Goal: Check status: Check status

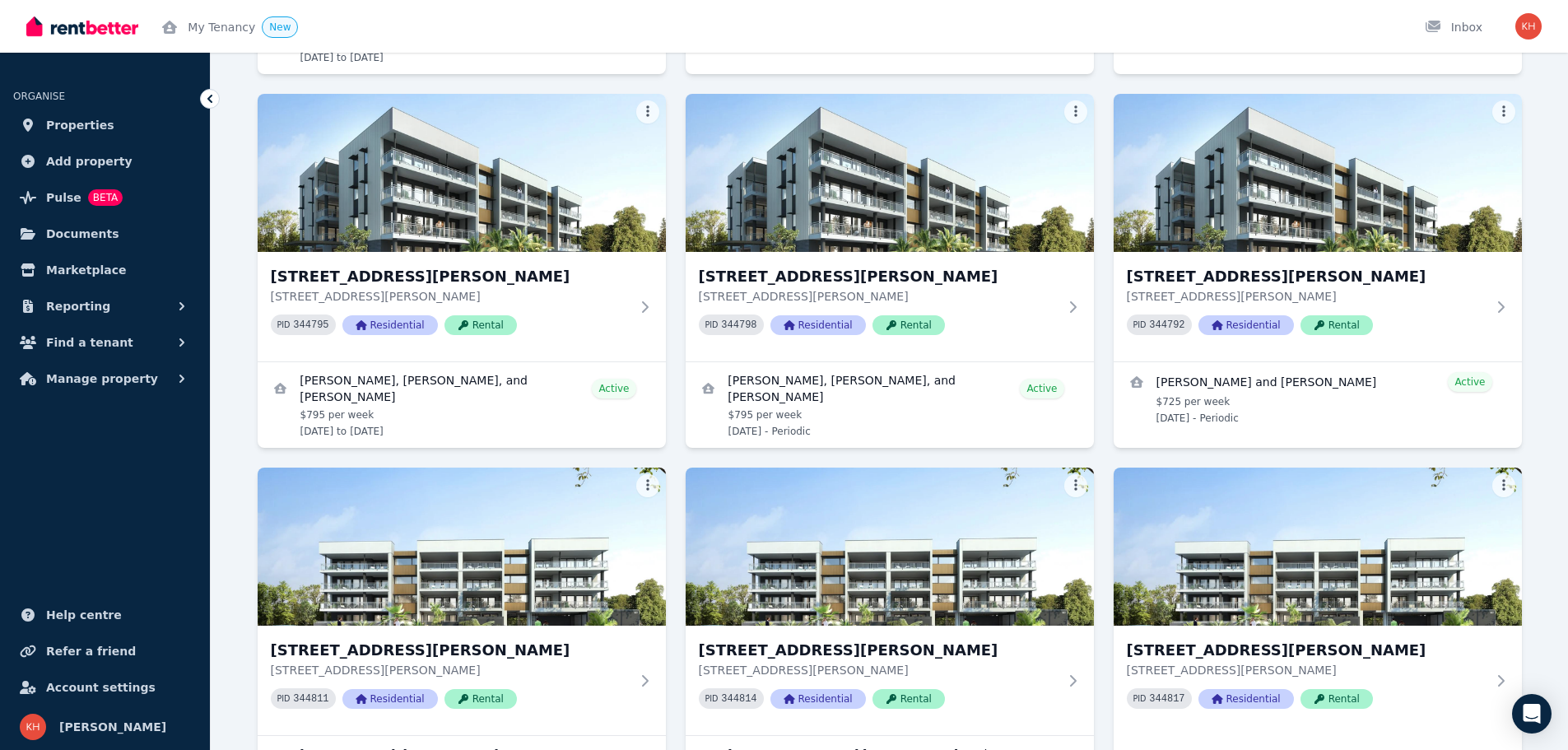
scroll to position [801, 0]
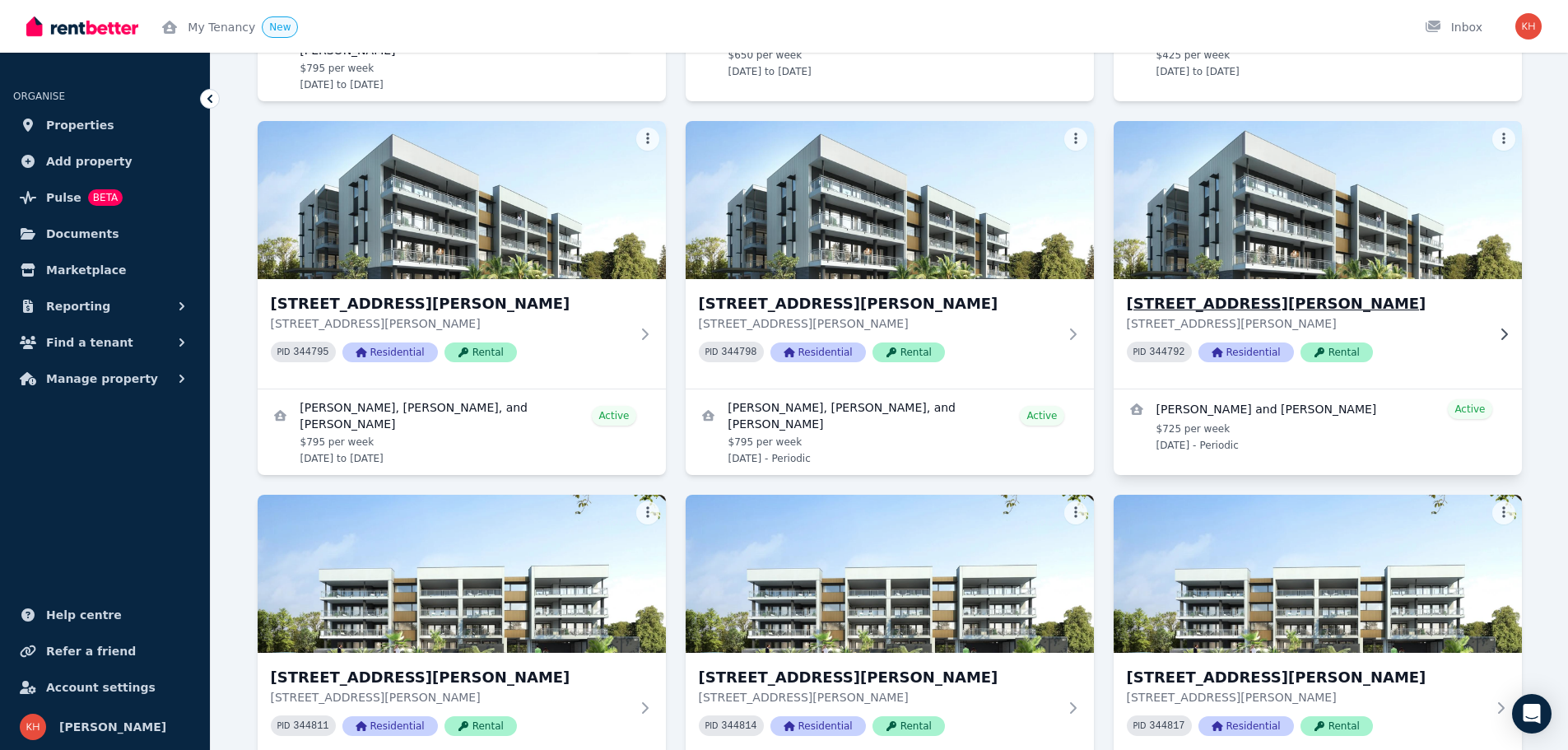
click at [1228, 303] on h3 "[STREET_ADDRESS][PERSON_NAME]" at bounding box center [1306, 303] width 359 height 23
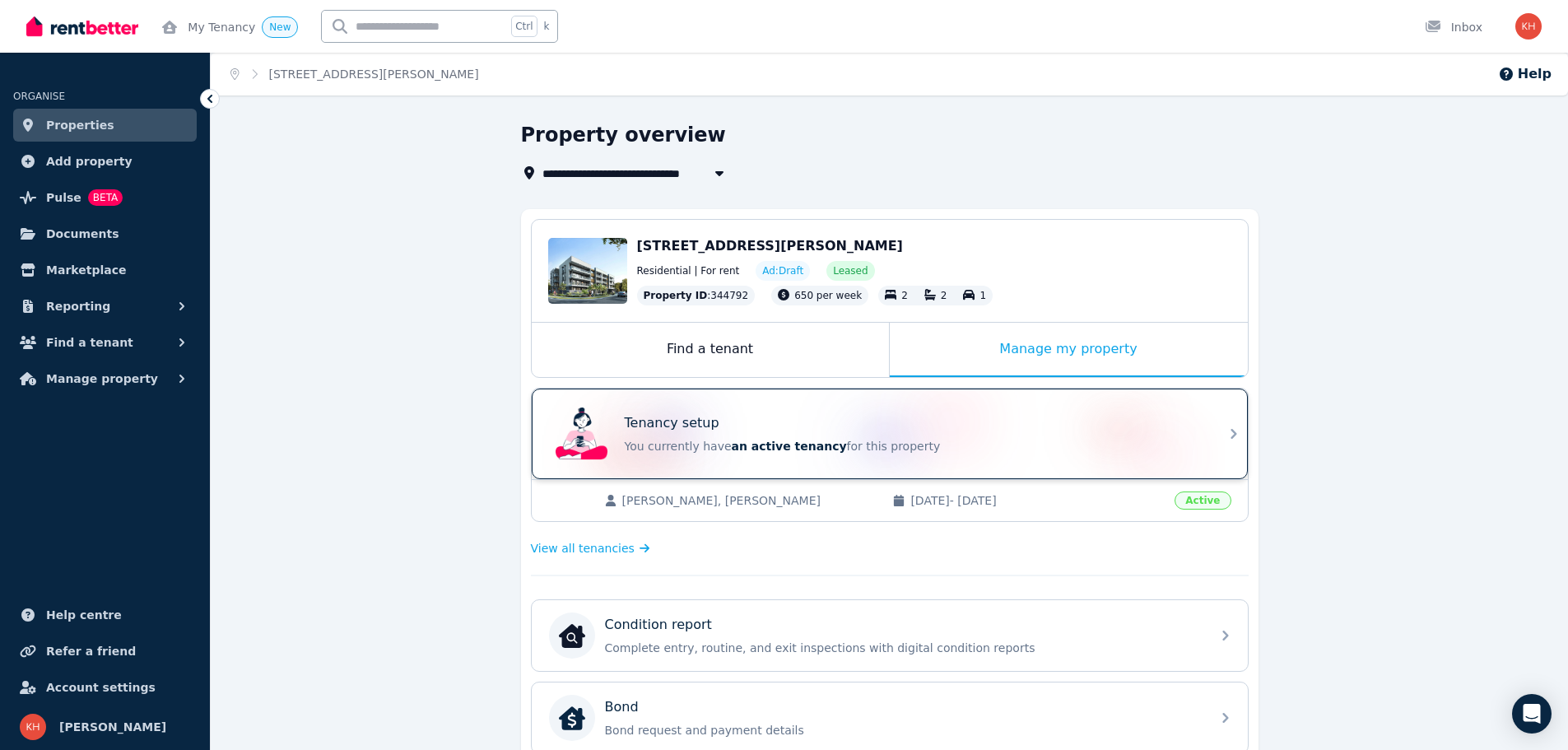
click at [997, 454] on p "You currently have an active tenancy for this property" at bounding box center [912, 446] width 576 height 17
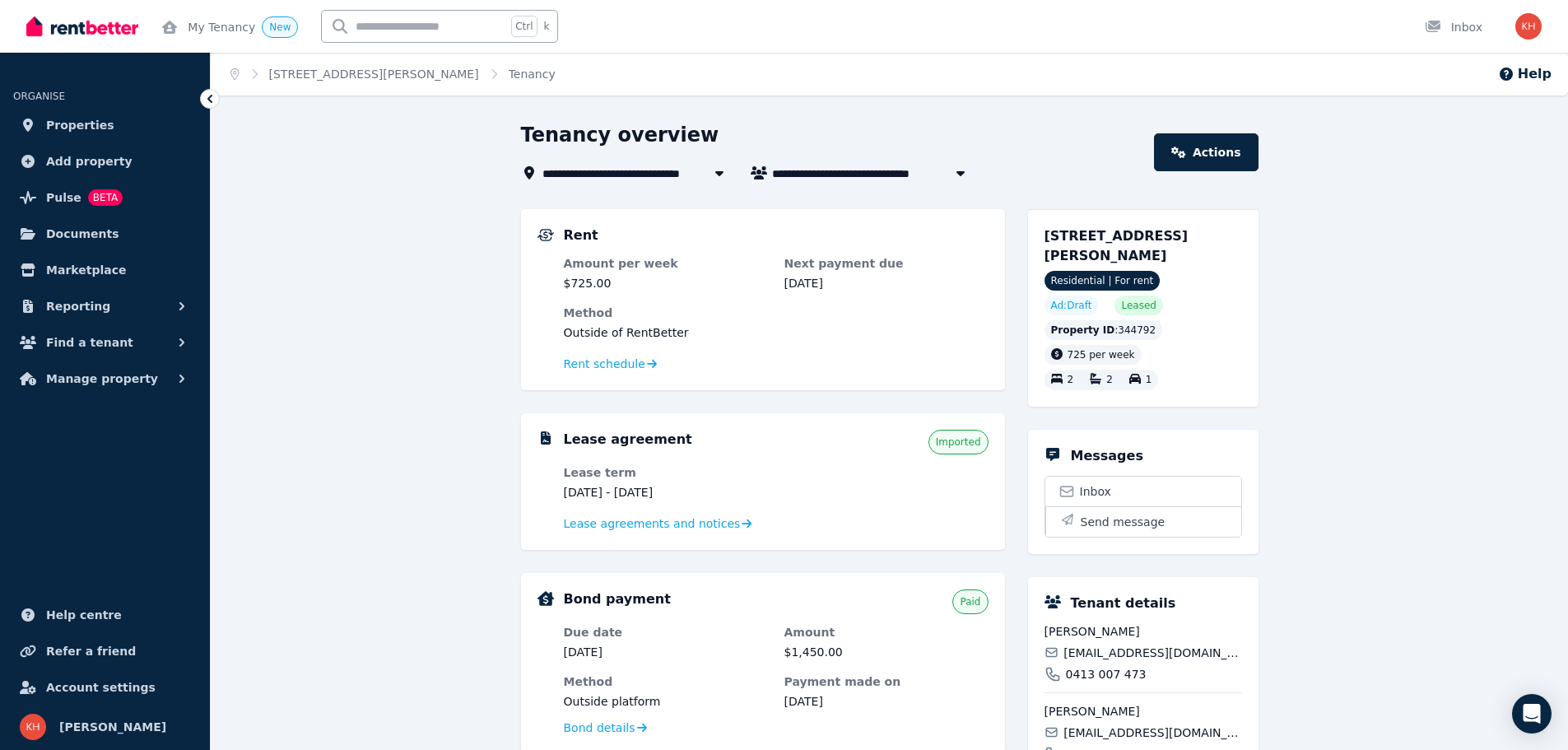
scroll to position [385, 0]
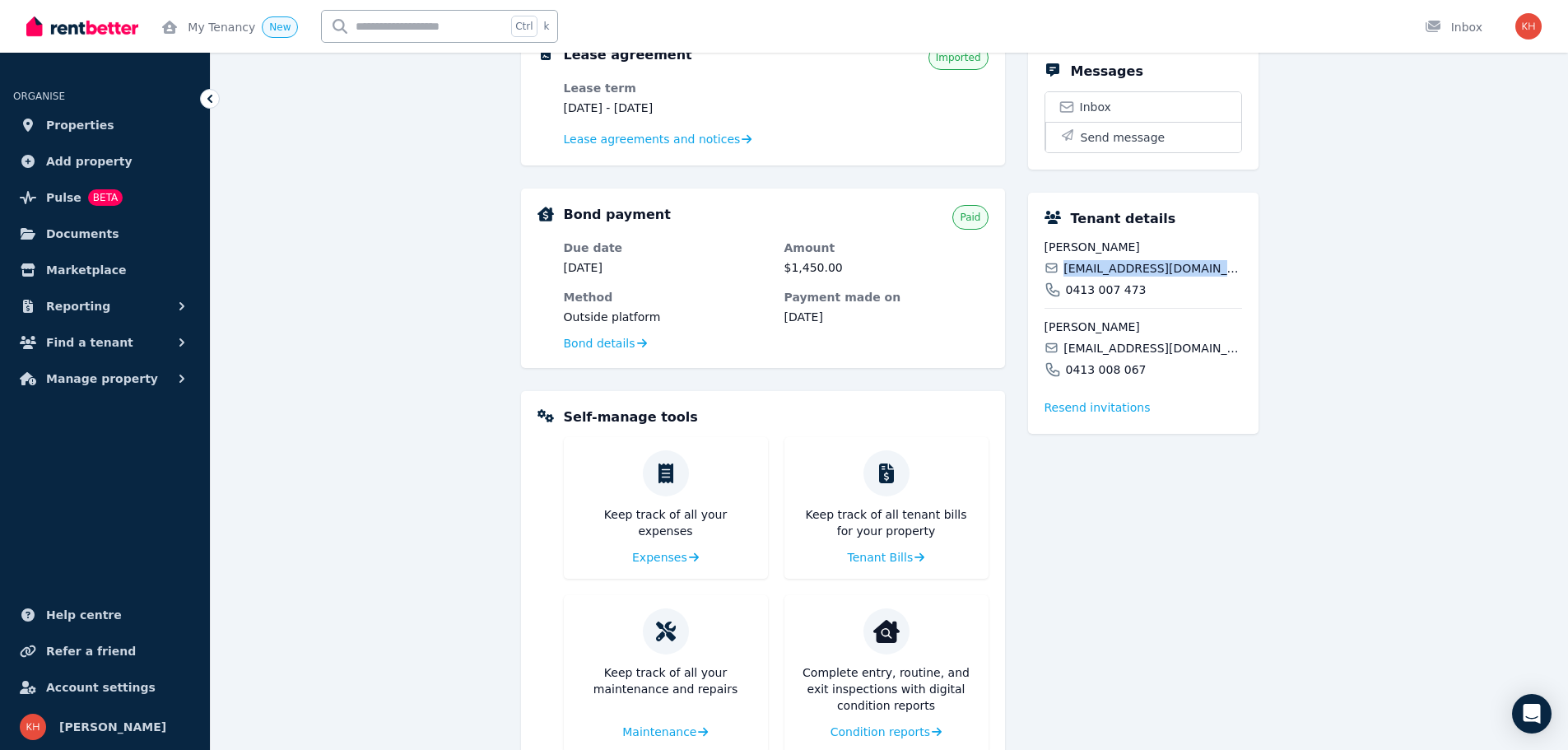
drag, startPoint x: 1199, startPoint y: 271, endPoint x: 1055, endPoint y: 272, distance: 144.0
click at [1055, 272] on div "[EMAIL_ADDRESS][DOMAIN_NAME]" at bounding box center [1143, 269] width 198 height 17
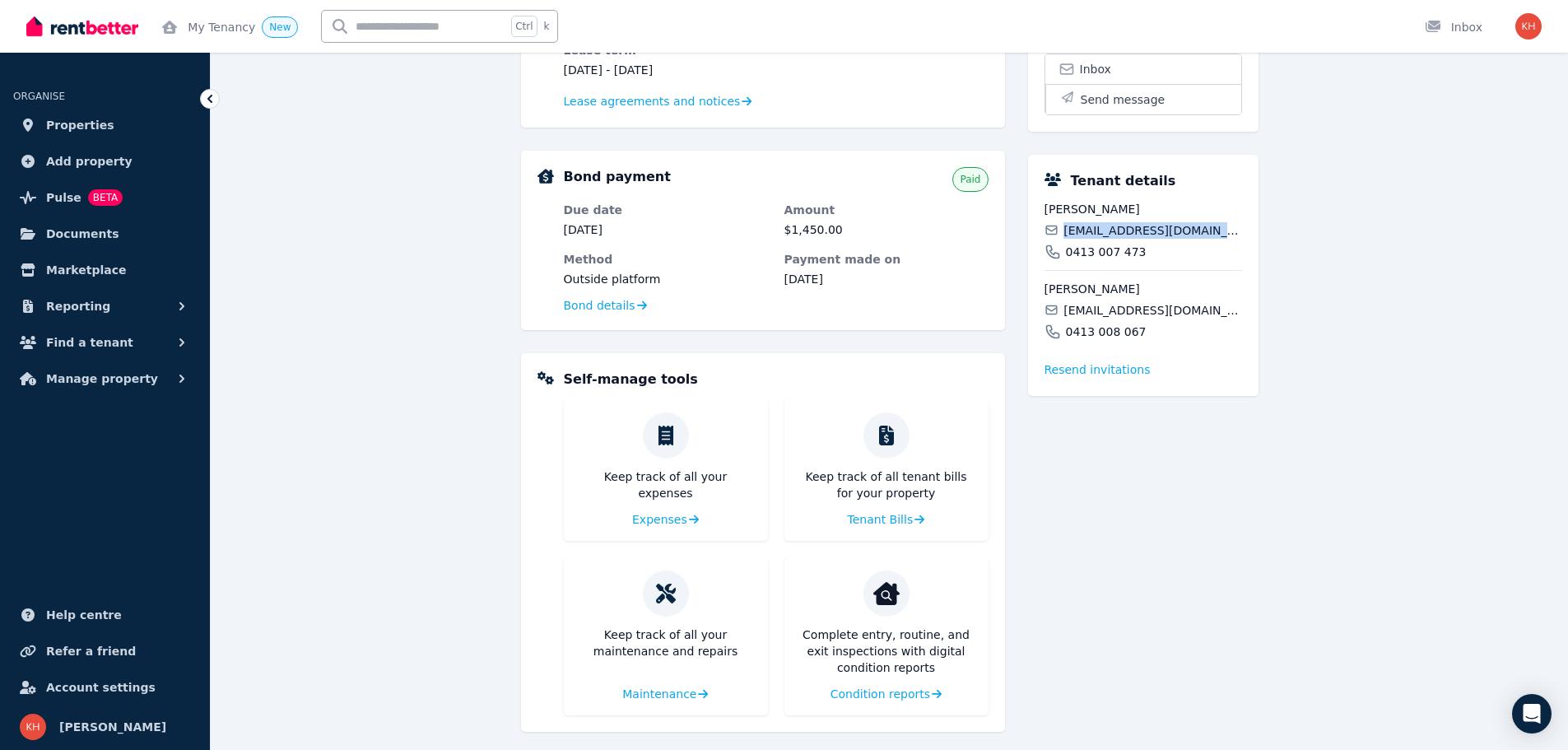
scroll to position [434, 0]
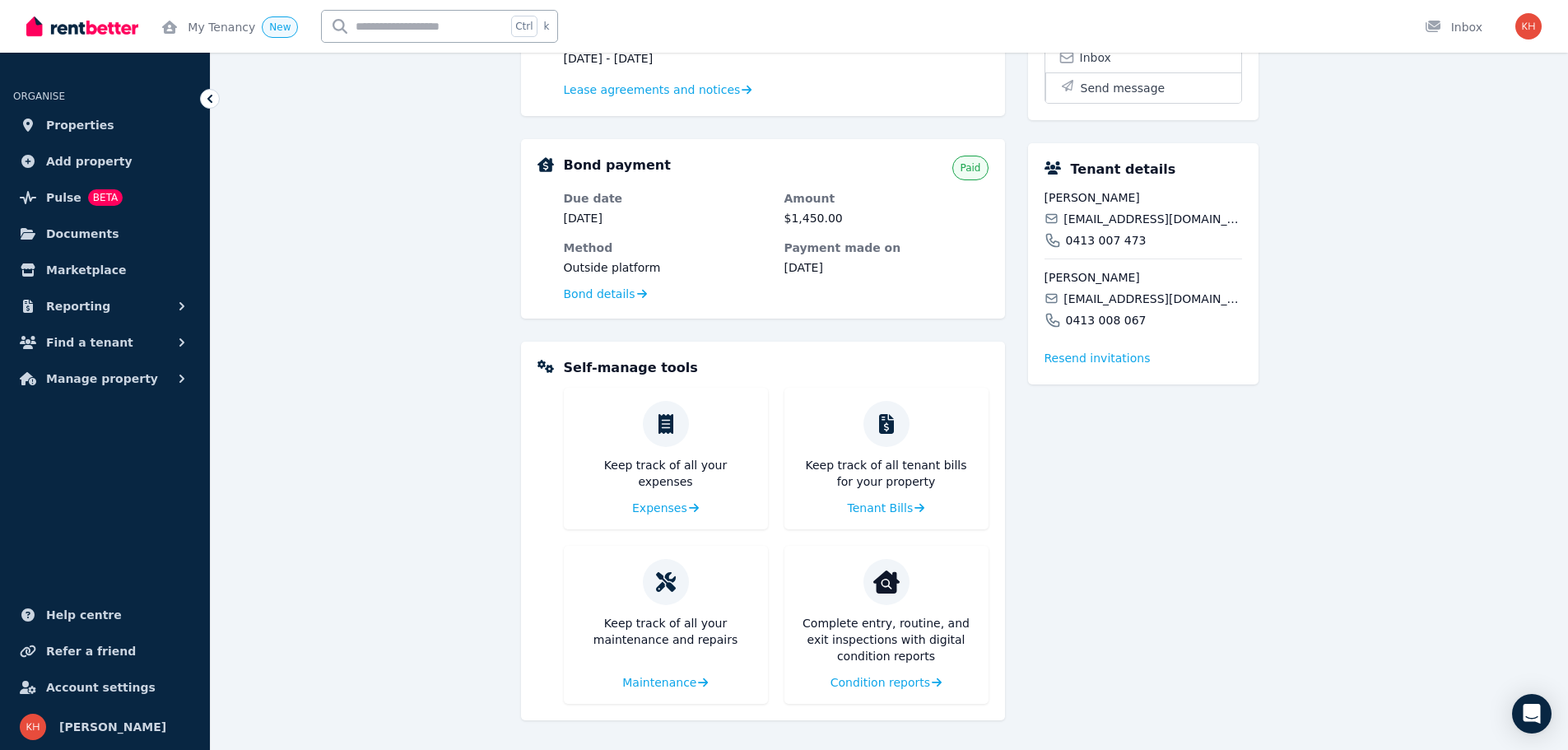
drag, startPoint x: 1093, startPoint y: 268, endPoint x: 1080, endPoint y: 220, distance: 49.7
click at [1083, 222] on span "[EMAIL_ADDRESS][DOMAIN_NAME]" at bounding box center [1152, 219] width 178 height 17
drag, startPoint x: 1067, startPoint y: 216, endPoint x: 1202, endPoint y: 218, distance: 135.0
click at [1202, 218] on span "[EMAIL_ADDRESS][DOMAIN_NAME]" at bounding box center [1152, 219] width 178 height 17
drag, startPoint x: 1200, startPoint y: 218, endPoint x: 1150, endPoint y: 256, distance: 62.8
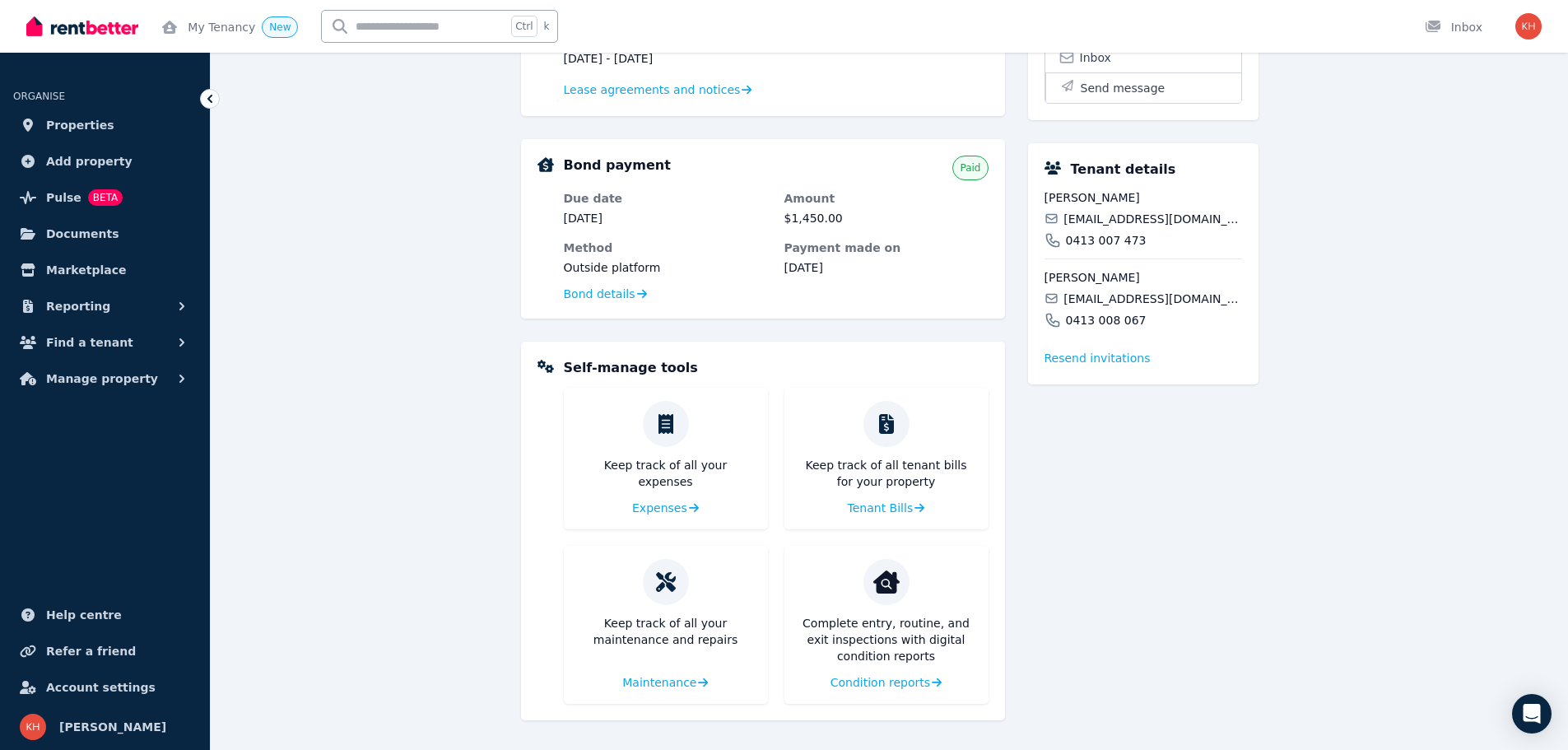
click at [1149, 256] on div "[PERSON_NAME] [EMAIL_ADDRESS][DOMAIN_NAME] 0413 007 [GEOGRAPHIC_DATA][PERSON_NA…" at bounding box center [1143, 259] width 198 height 139
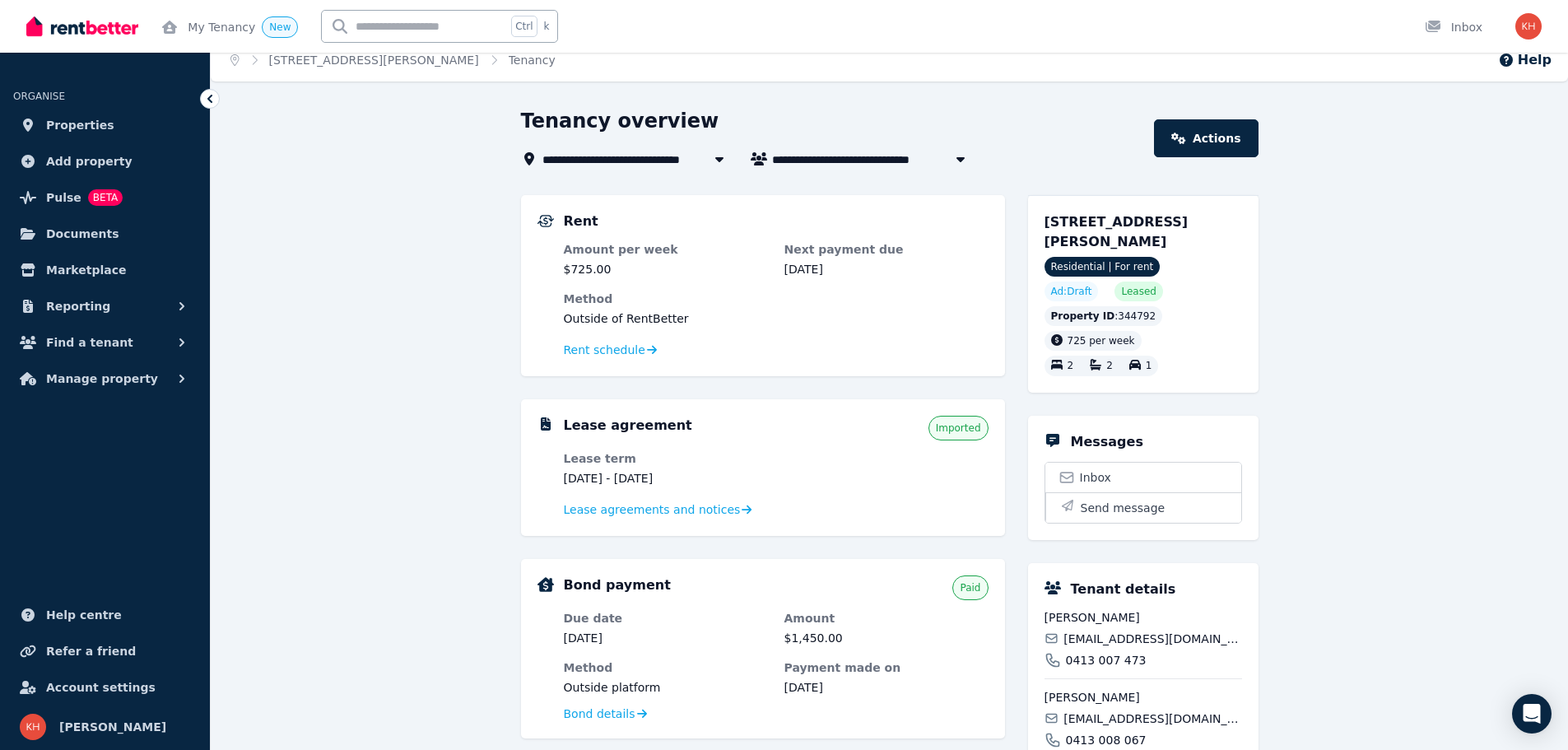
scroll to position [0, 0]
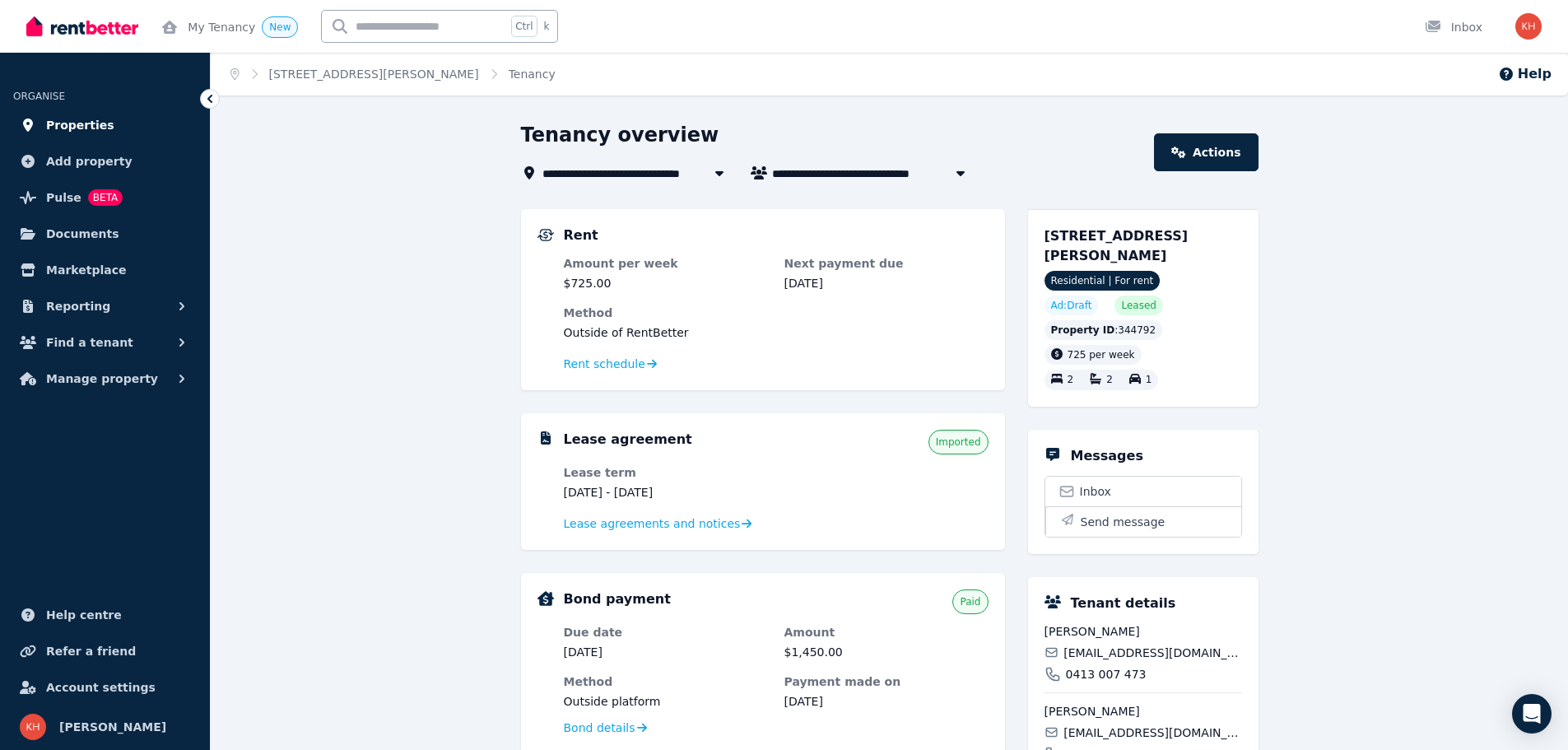
click at [84, 135] on link "Properties" at bounding box center [104, 124] width 184 height 33
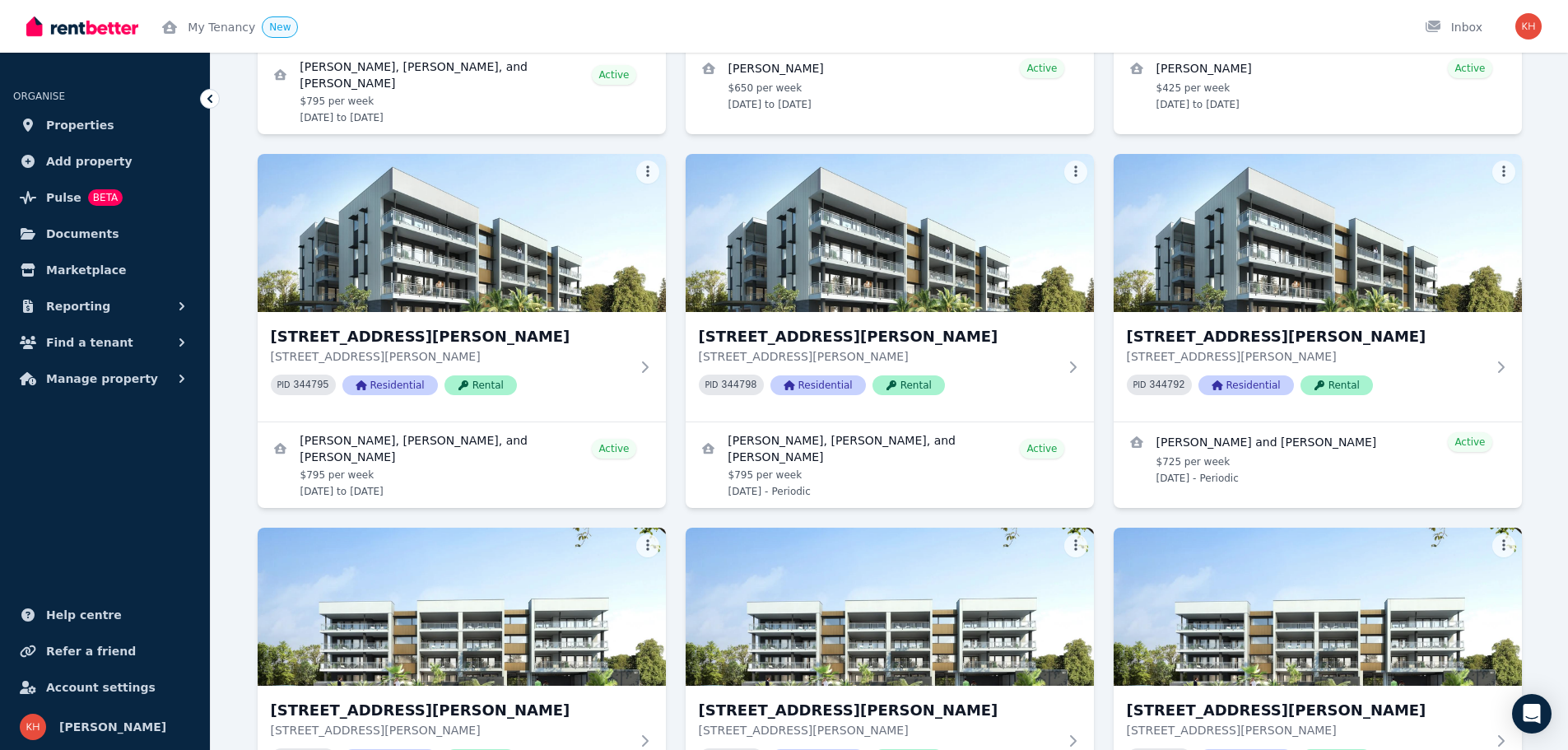
scroll to position [1153, 0]
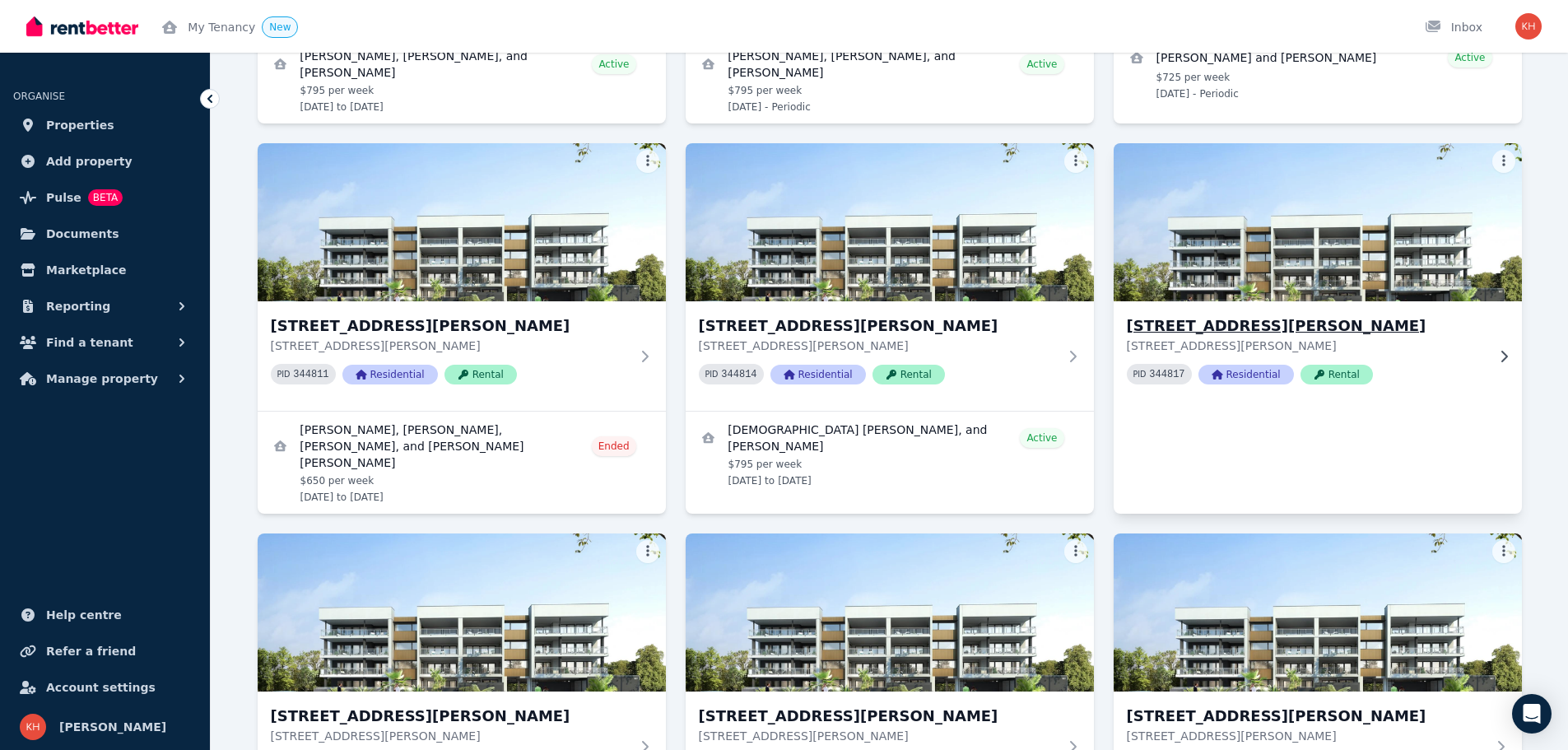
click at [1222, 319] on h3 "[STREET_ADDRESS][PERSON_NAME]" at bounding box center [1306, 325] width 359 height 23
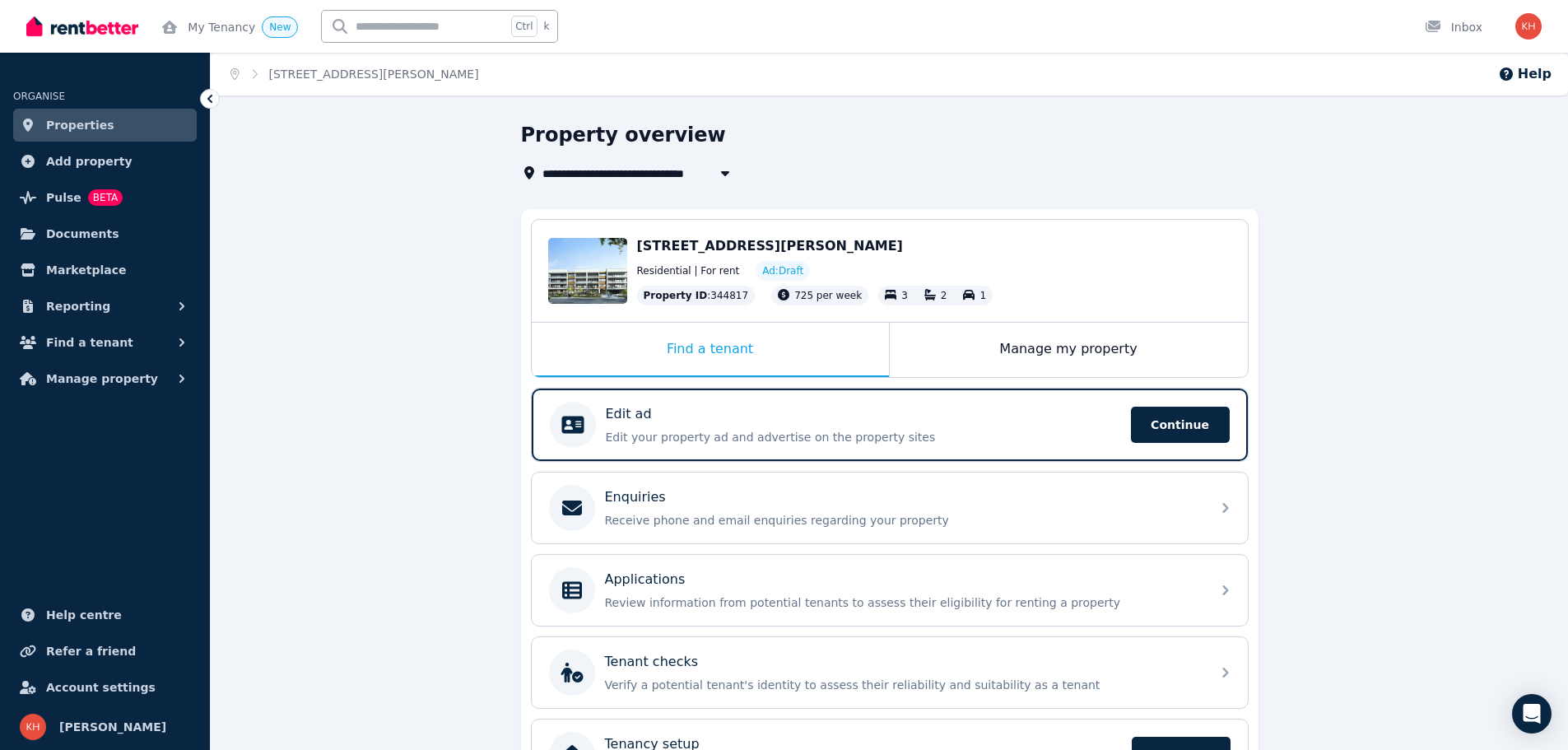
click at [81, 129] on span "Properties" at bounding box center [80, 125] width 69 height 20
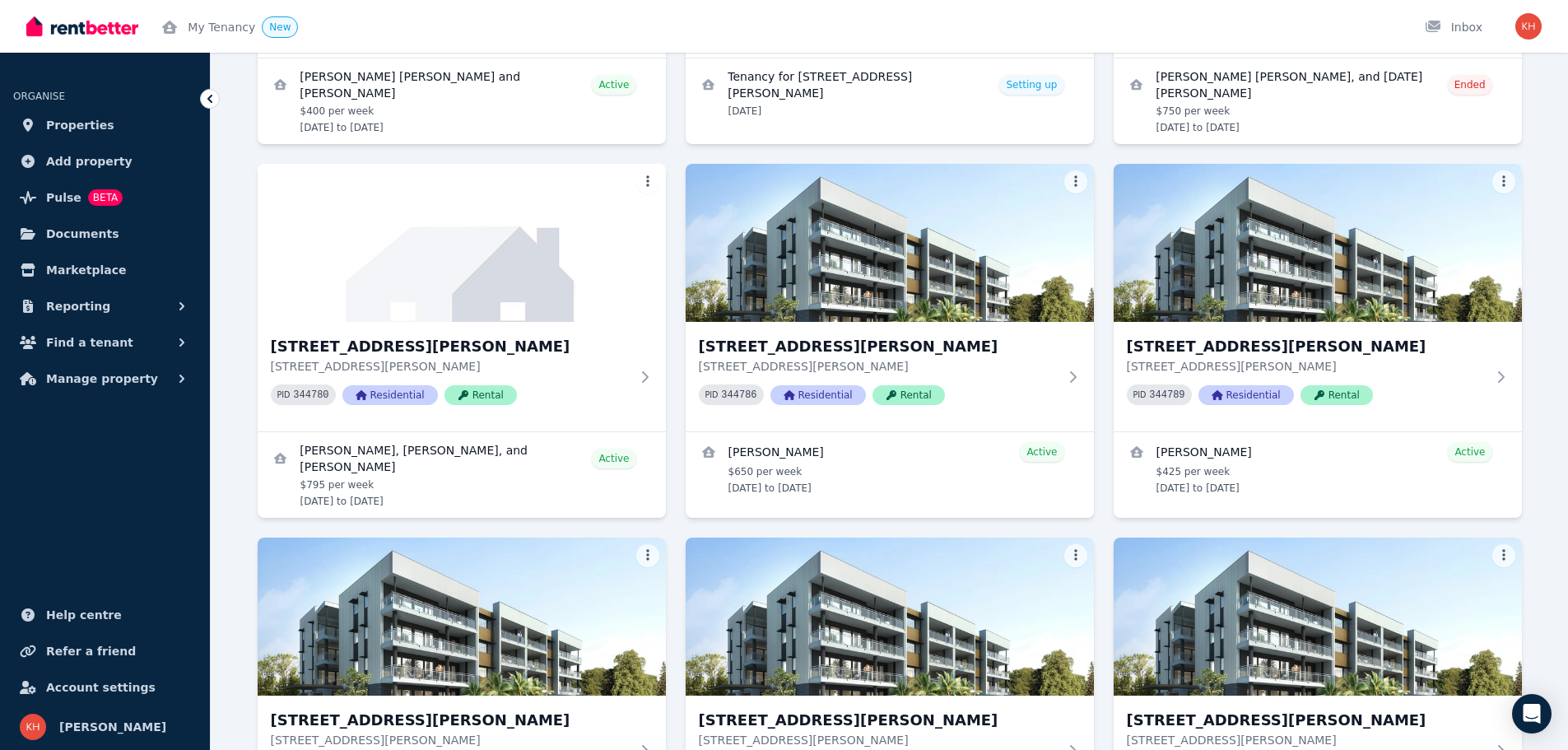
scroll to position [768, 0]
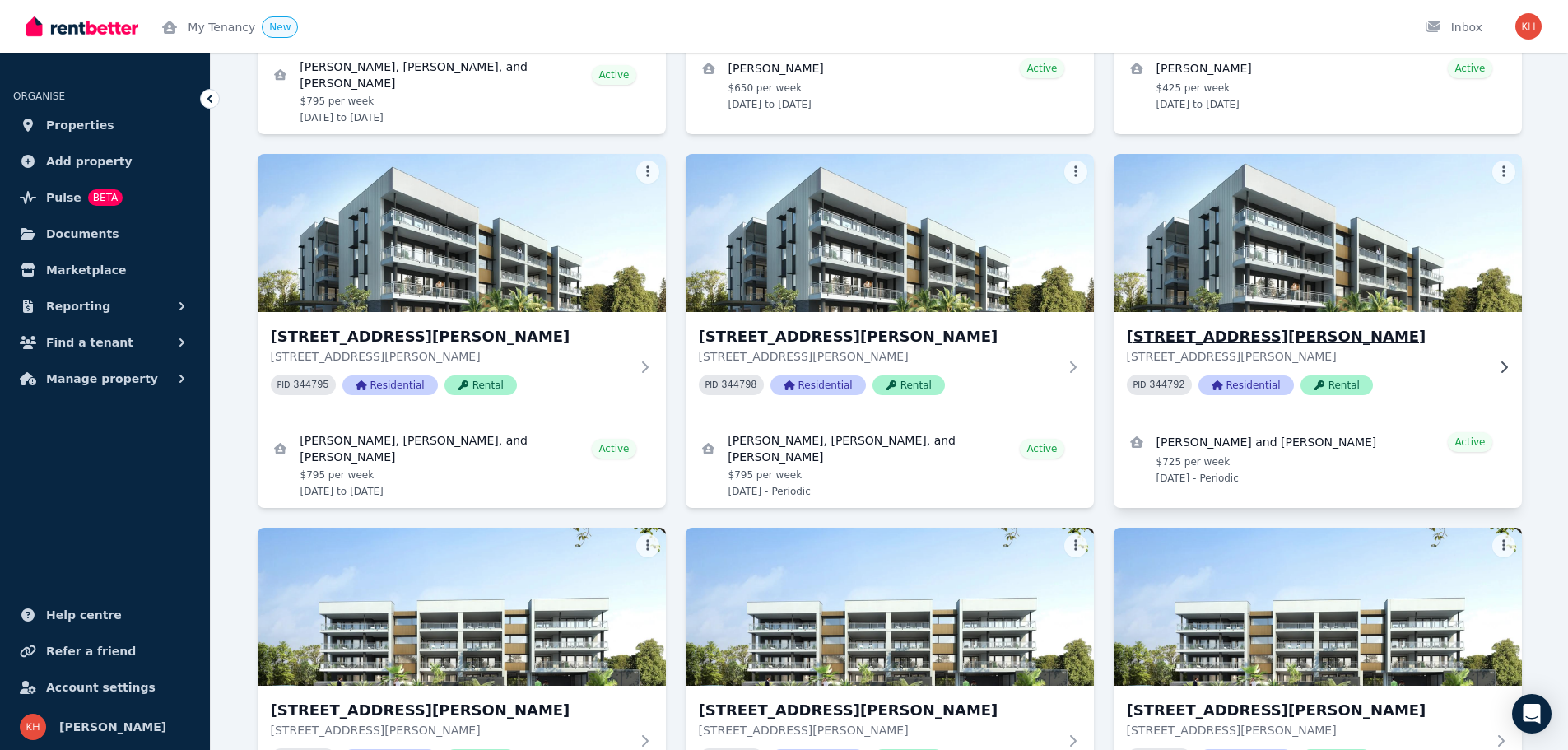
click at [1240, 337] on h3 "[STREET_ADDRESS][PERSON_NAME]" at bounding box center [1306, 336] width 359 height 23
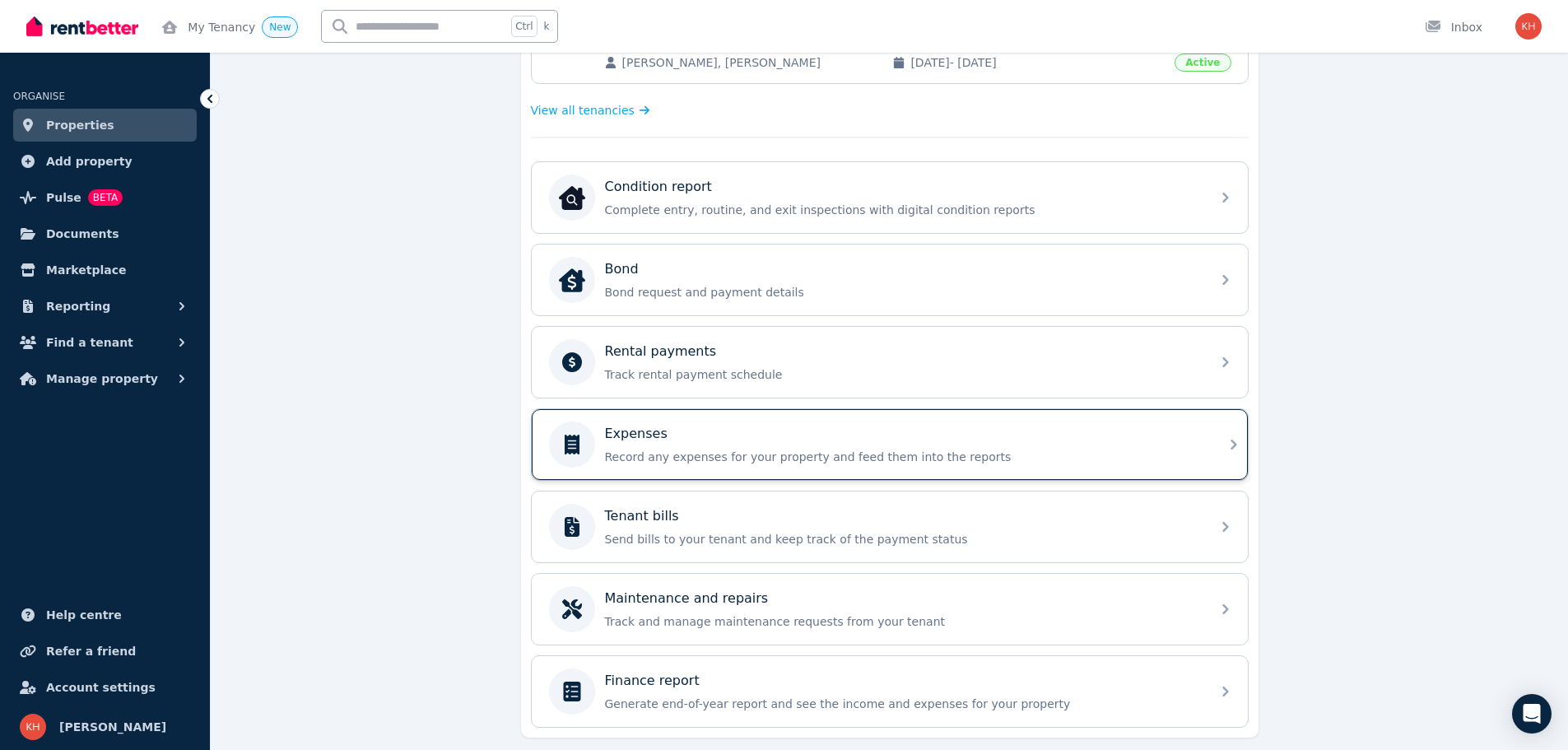
scroll to position [488, 0]
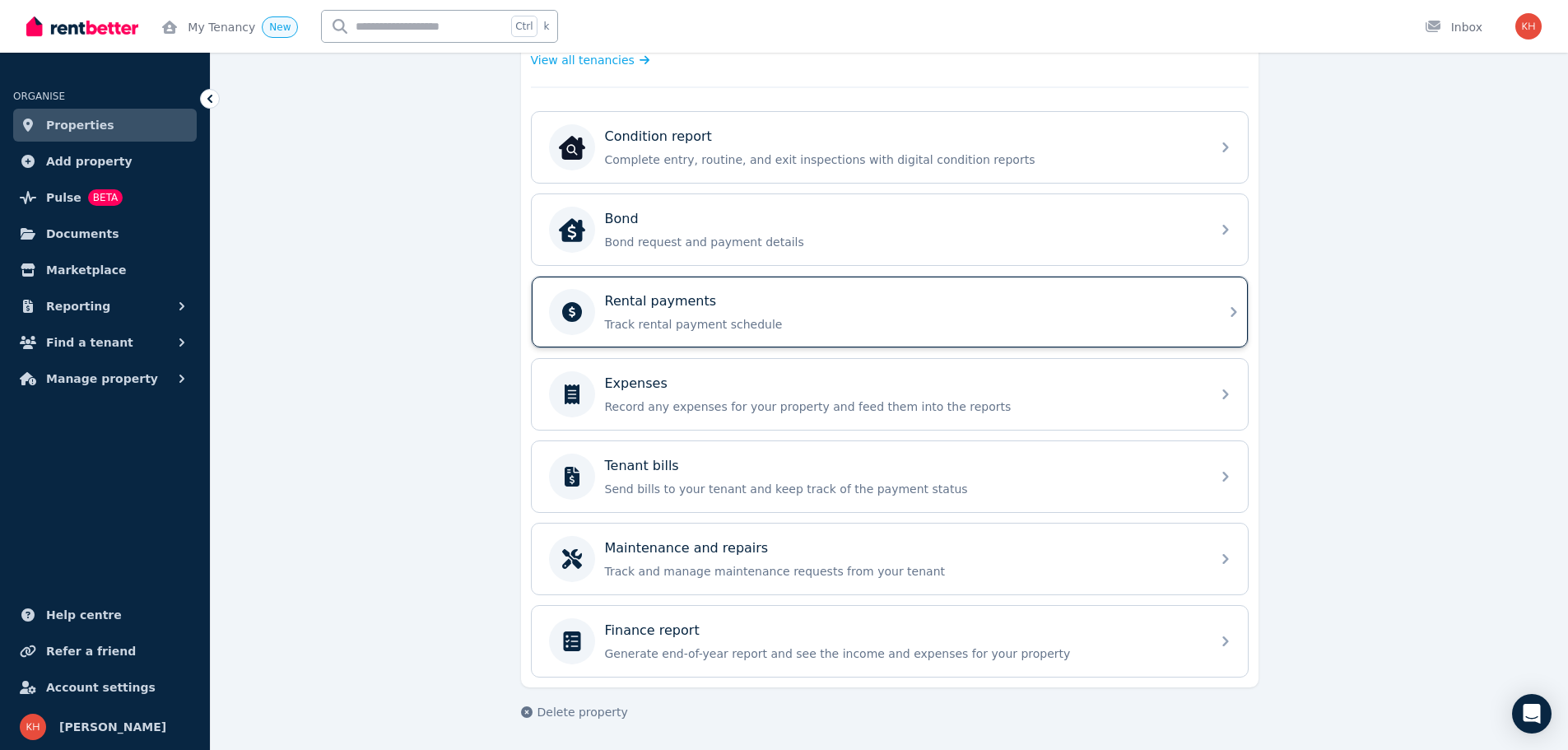
click at [774, 330] on p "Track rental payment schedule" at bounding box center [902, 324] width 596 height 17
